Goal: Navigation & Orientation: Find specific page/section

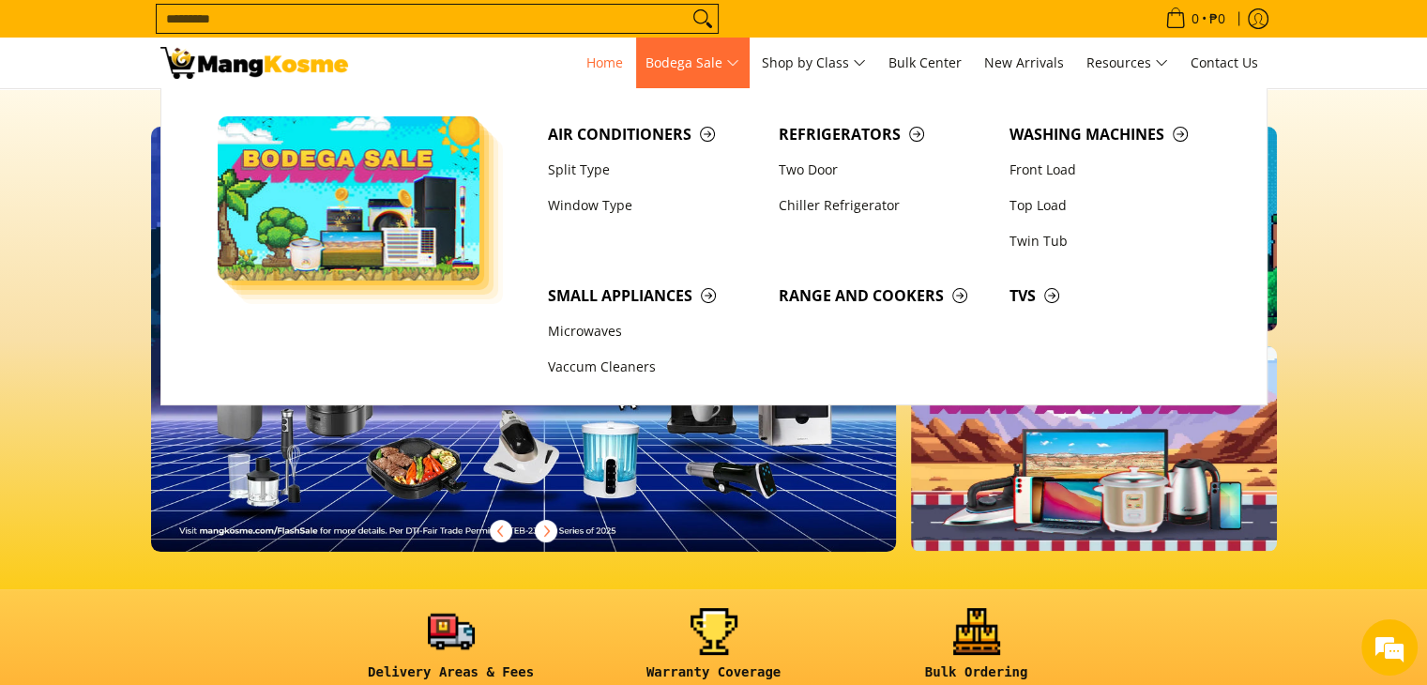
click at [687, 71] on span "Bodega Sale" at bounding box center [692, 63] width 94 height 23
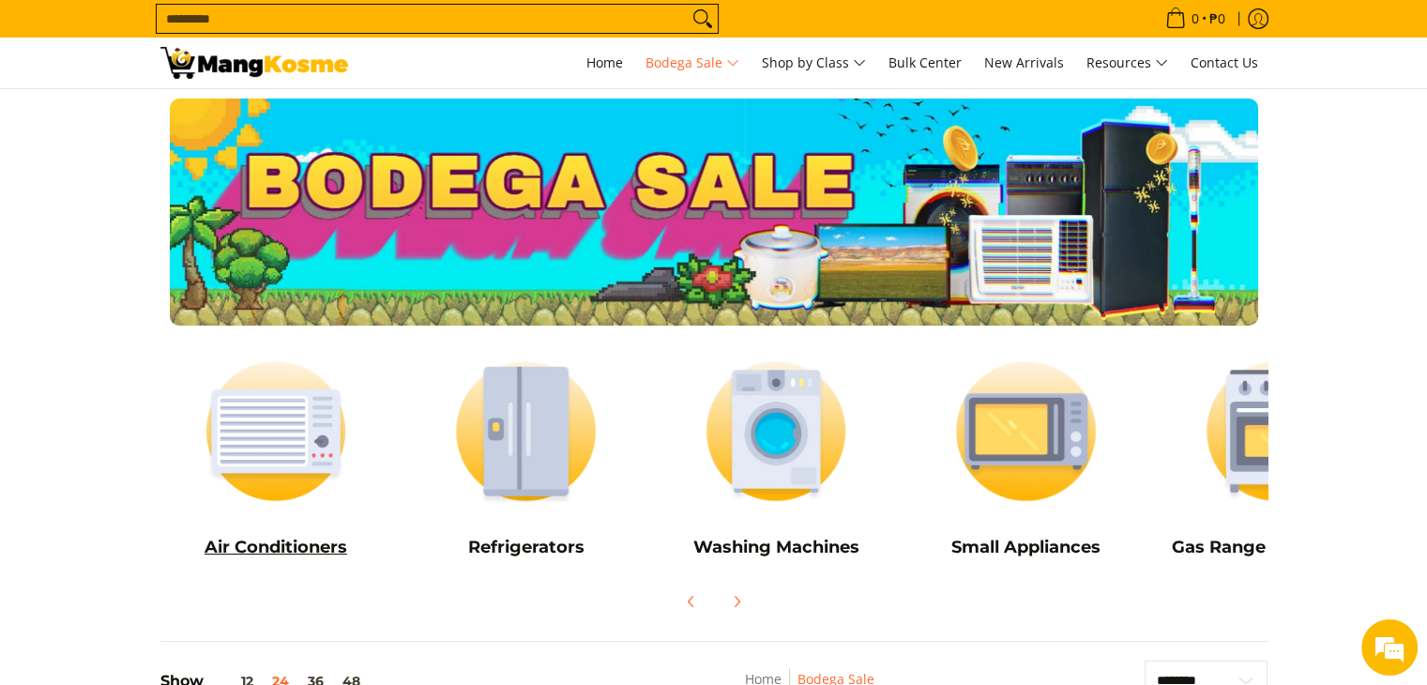
click at [315, 519] on link "Air Conditioners" at bounding box center [276, 457] width 232 height 227
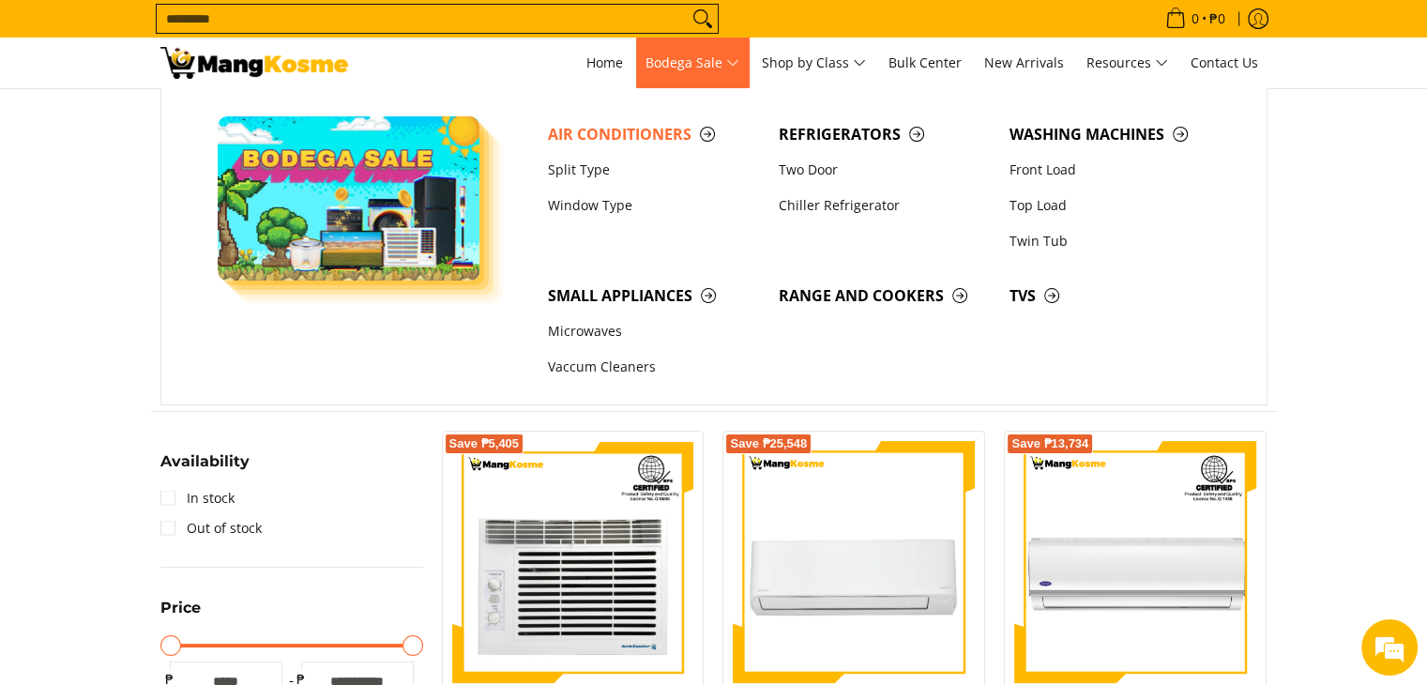
click at [704, 68] on span "Bodega Sale" at bounding box center [692, 63] width 94 height 23
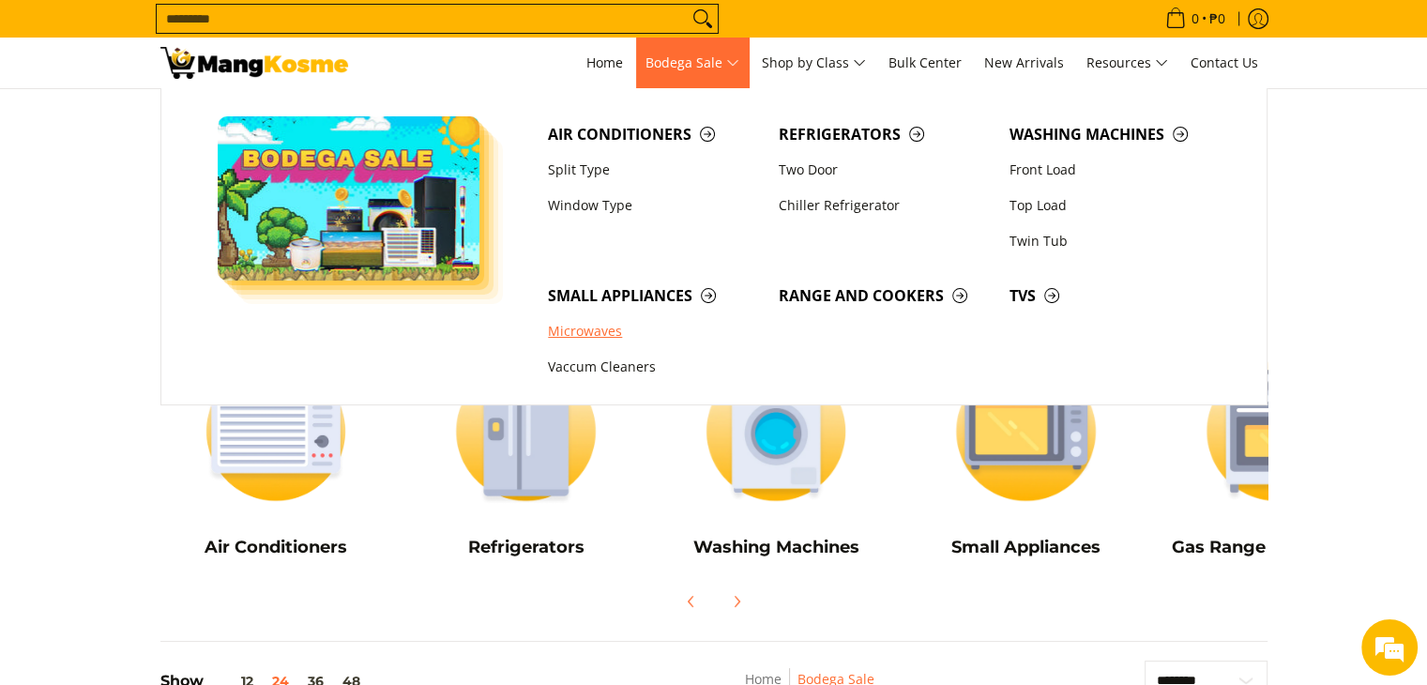
click at [599, 335] on link "Microwaves" at bounding box center [653, 332] width 231 height 36
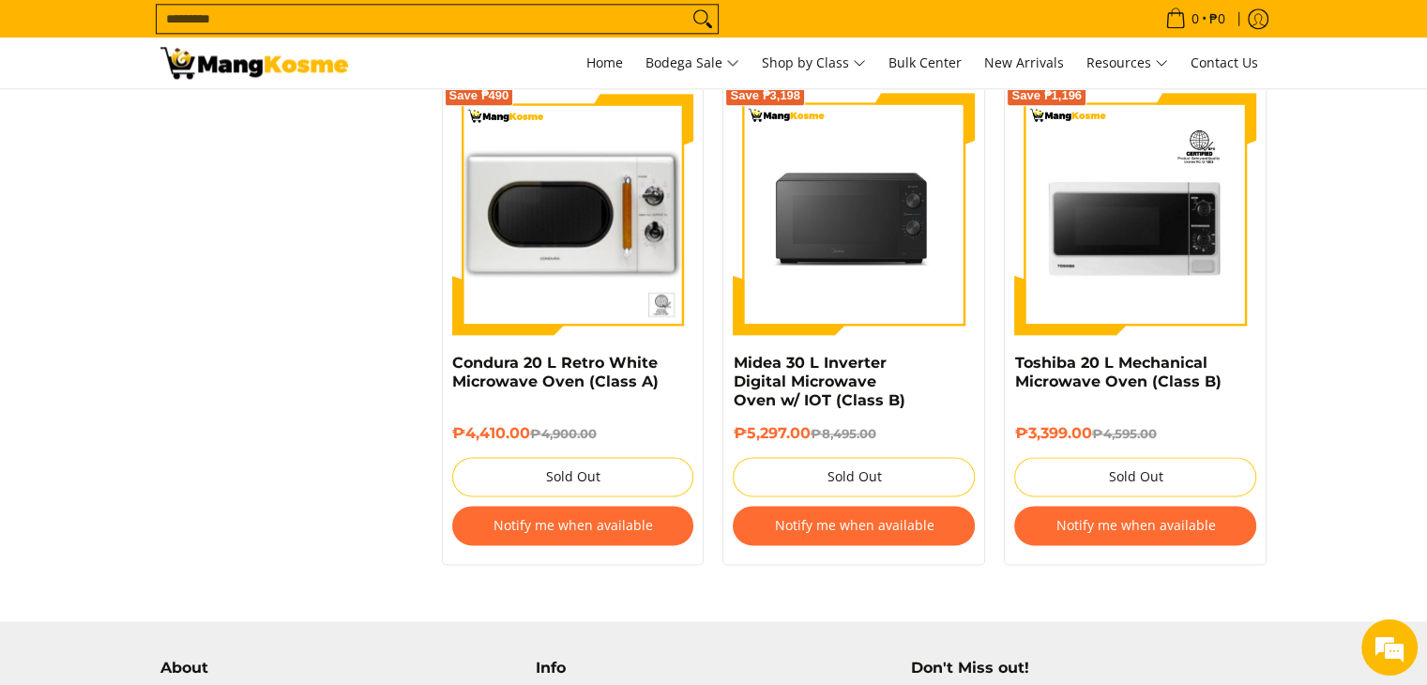
scroll to position [2355, 0]
